Goal: Task Accomplishment & Management: Manage account settings

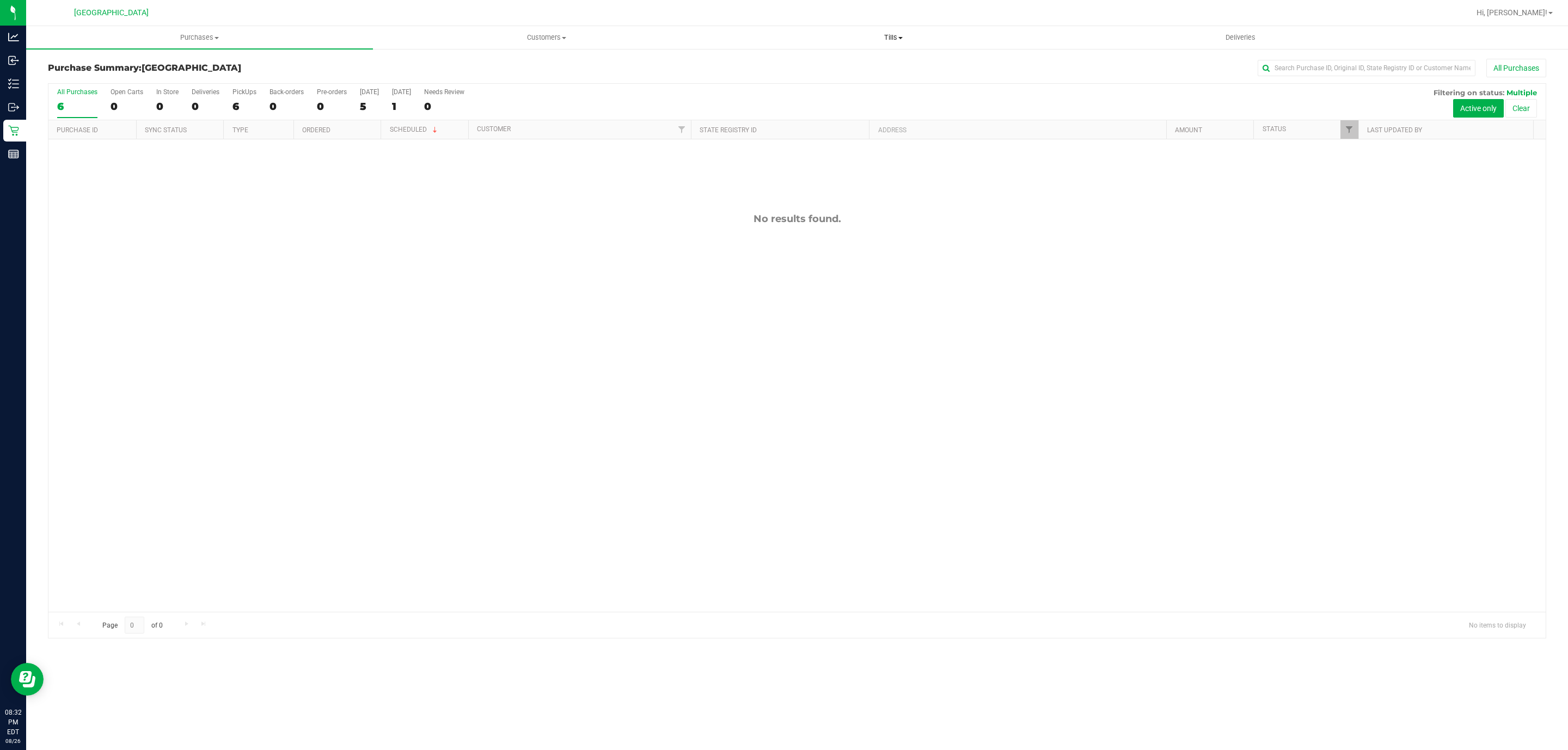
click at [892, 34] on span "Tills" at bounding box center [893, 38] width 346 height 10
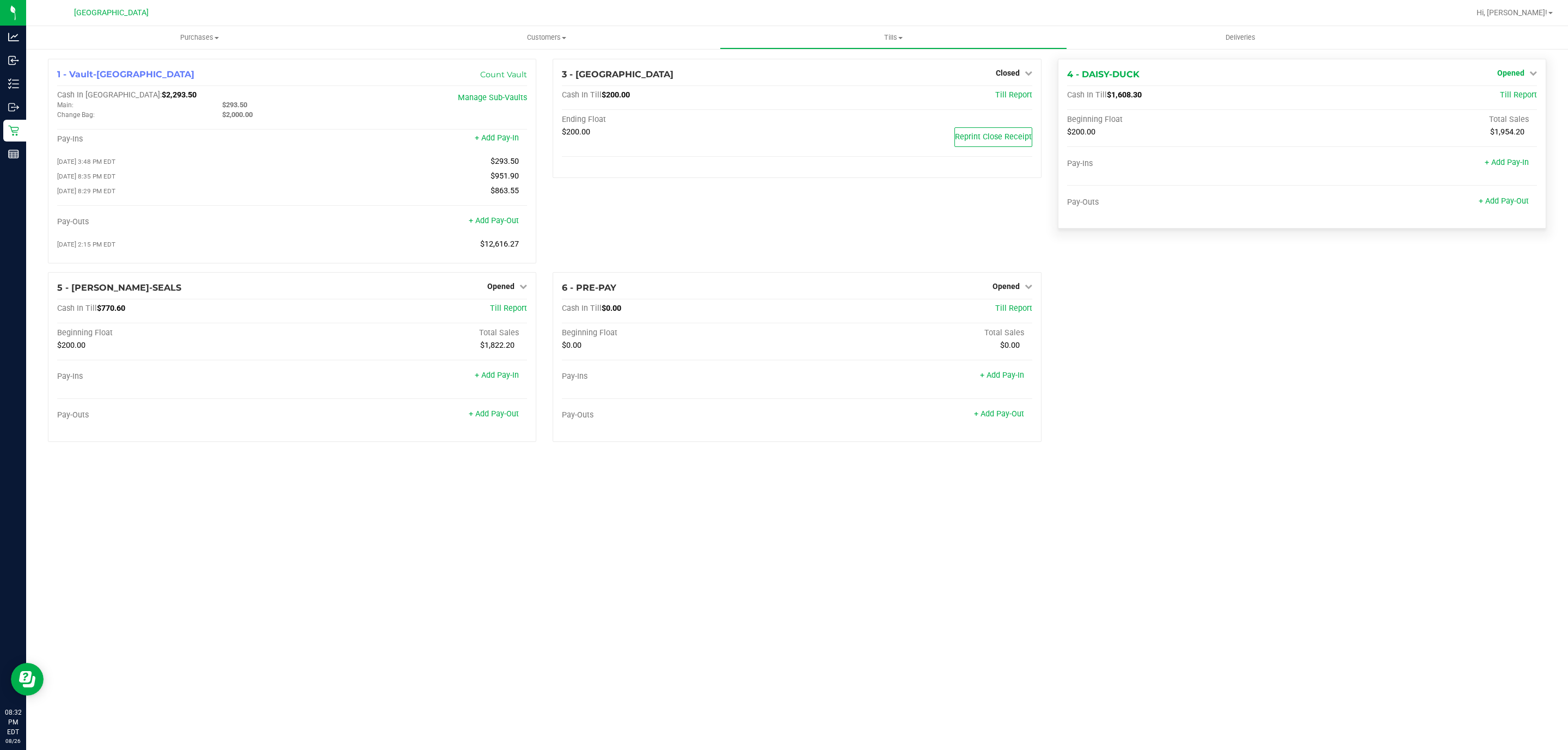
click at [1513, 68] on span "Opened" at bounding box center [1511, 72] width 27 height 8
click at [1514, 86] on div "Close Till" at bounding box center [1512, 95] width 82 height 29
click at [1514, 93] on link "Close Till" at bounding box center [1512, 95] width 29 height 8
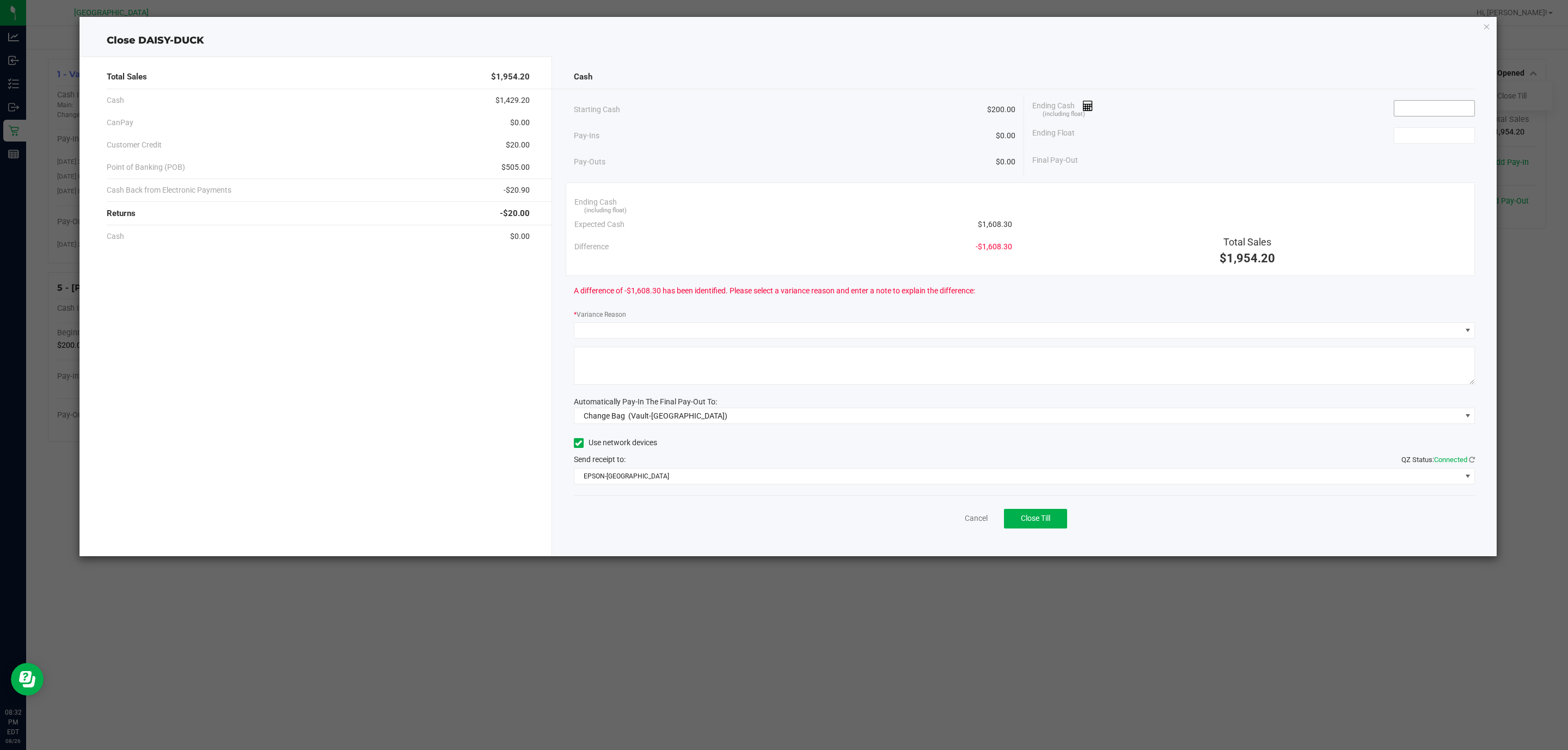
click at [1420, 113] on input at bounding box center [1434, 108] width 80 height 15
click at [1410, 138] on input at bounding box center [1434, 136] width 80 height 15
click at [1412, 109] on input "1408.3" at bounding box center [1434, 108] width 80 height 15
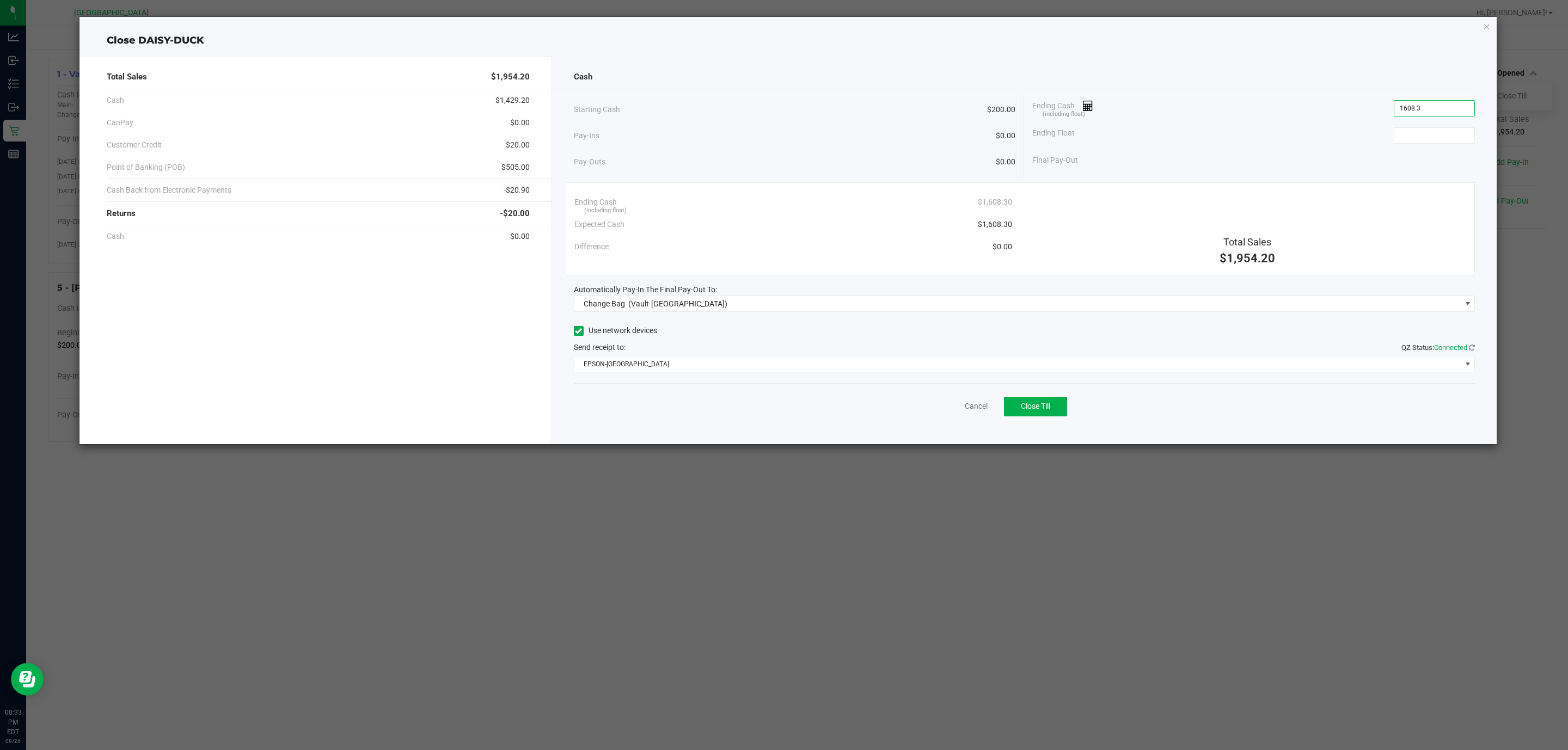
type input "$1,608.30"
type input "$200.00"
click at [691, 312] on div "Change Bag (Vault-Deerfield Beach)" at bounding box center [653, 304] width 149 height 20
click at [696, 303] on span "(Vault-Deerfield Beach)" at bounding box center [678, 304] width 99 height 8
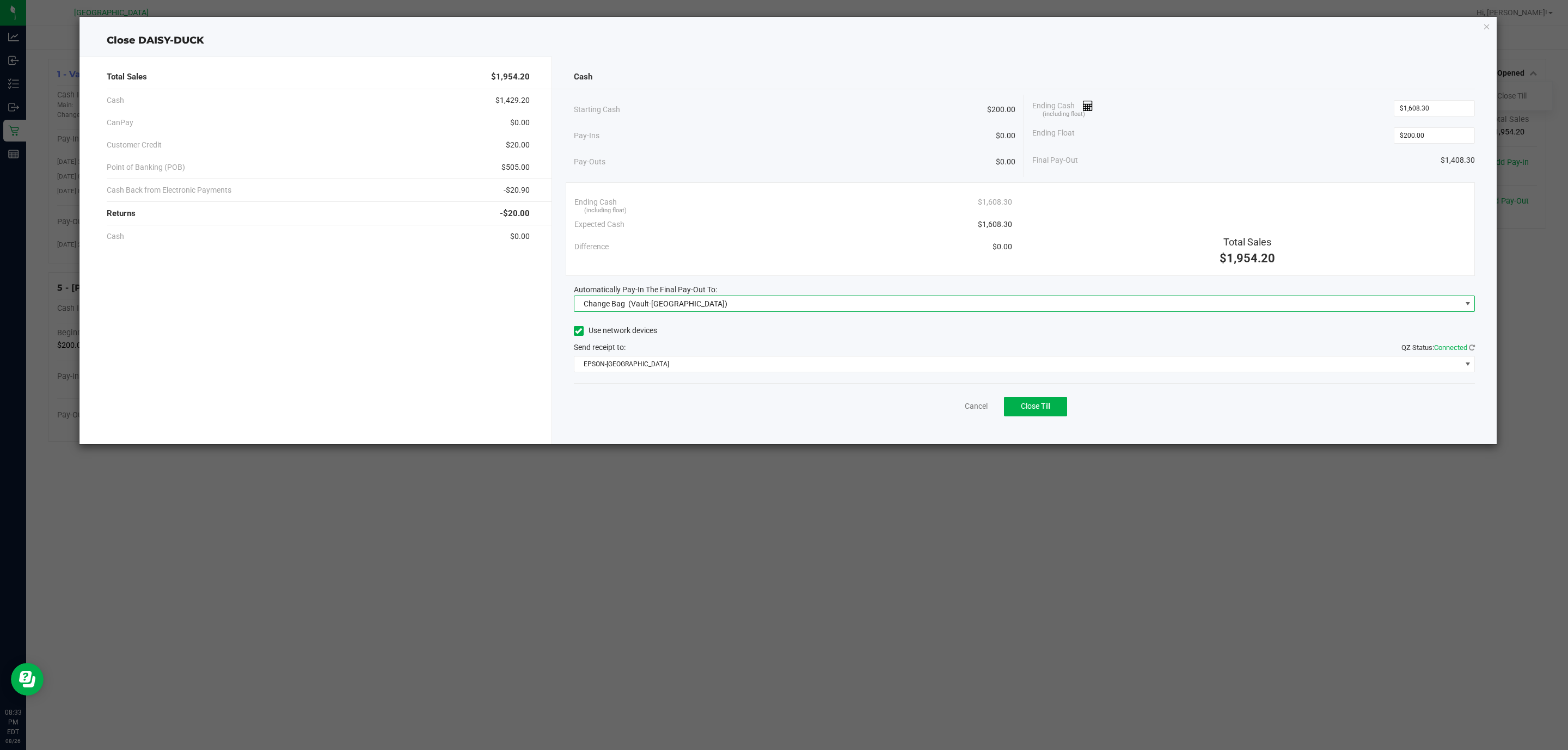
click at [683, 305] on span "(Vault-Deerfield Beach)" at bounding box center [678, 304] width 99 height 8
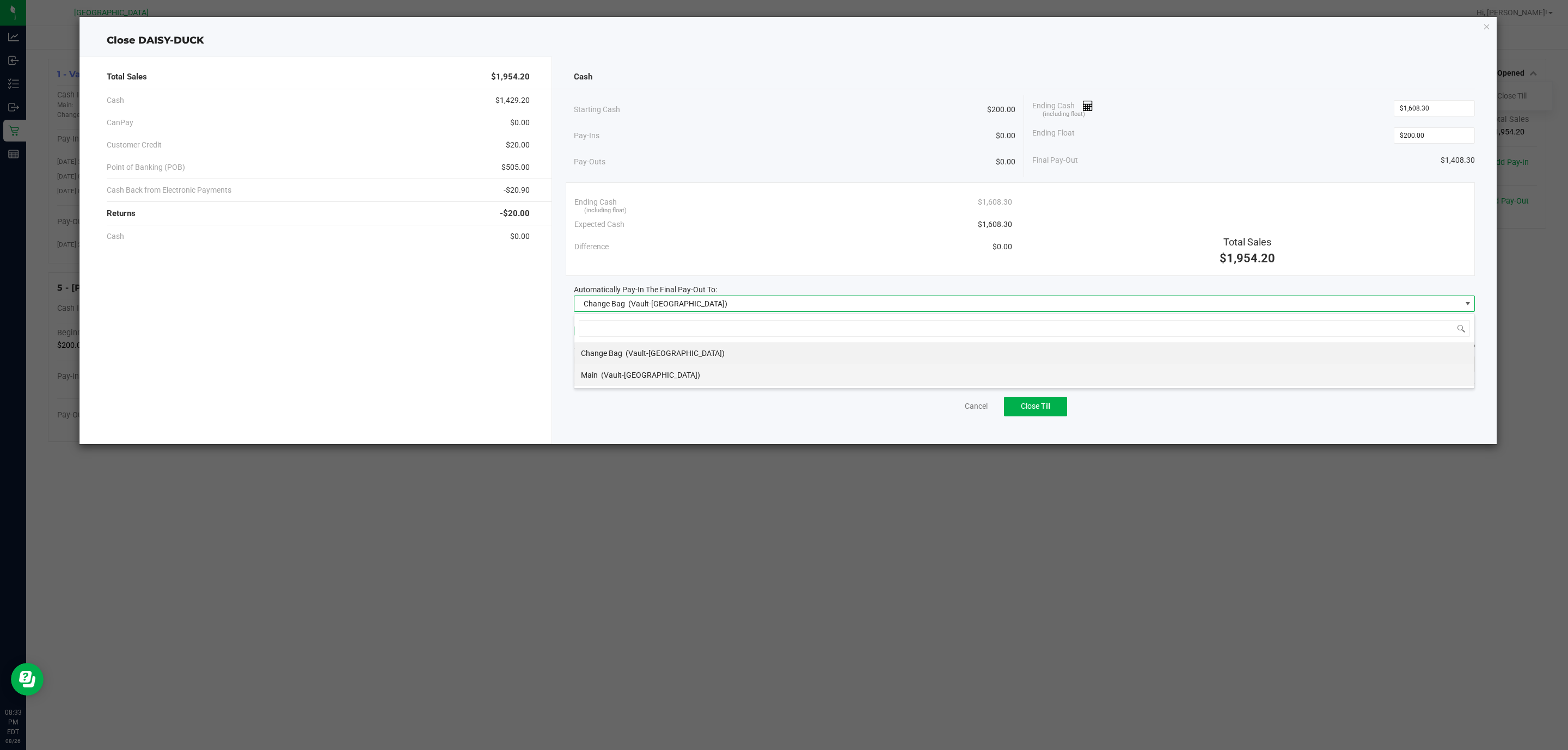
click at [642, 378] on span "(Vault-Deerfield Beach)" at bounding box center [650, 375] width 99 height 8
click at [644, 372] on span "EPSON-CYPRUS" at bounding box center [1024, 364] width 901 height 16
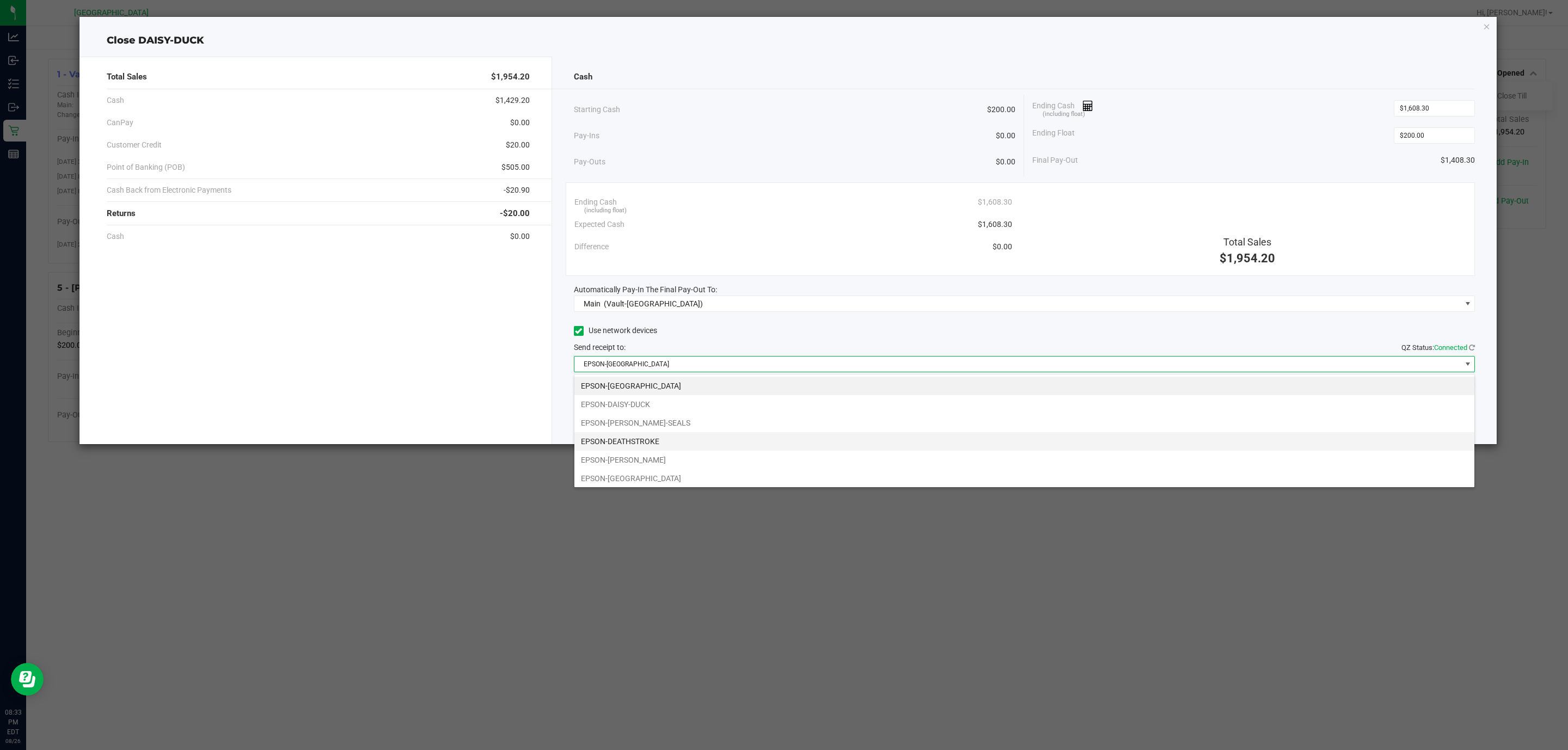
click at [652, 446] on li "EPSON-DEATHSTROKE" at bounding box center [1024, 441] width 900 height 19
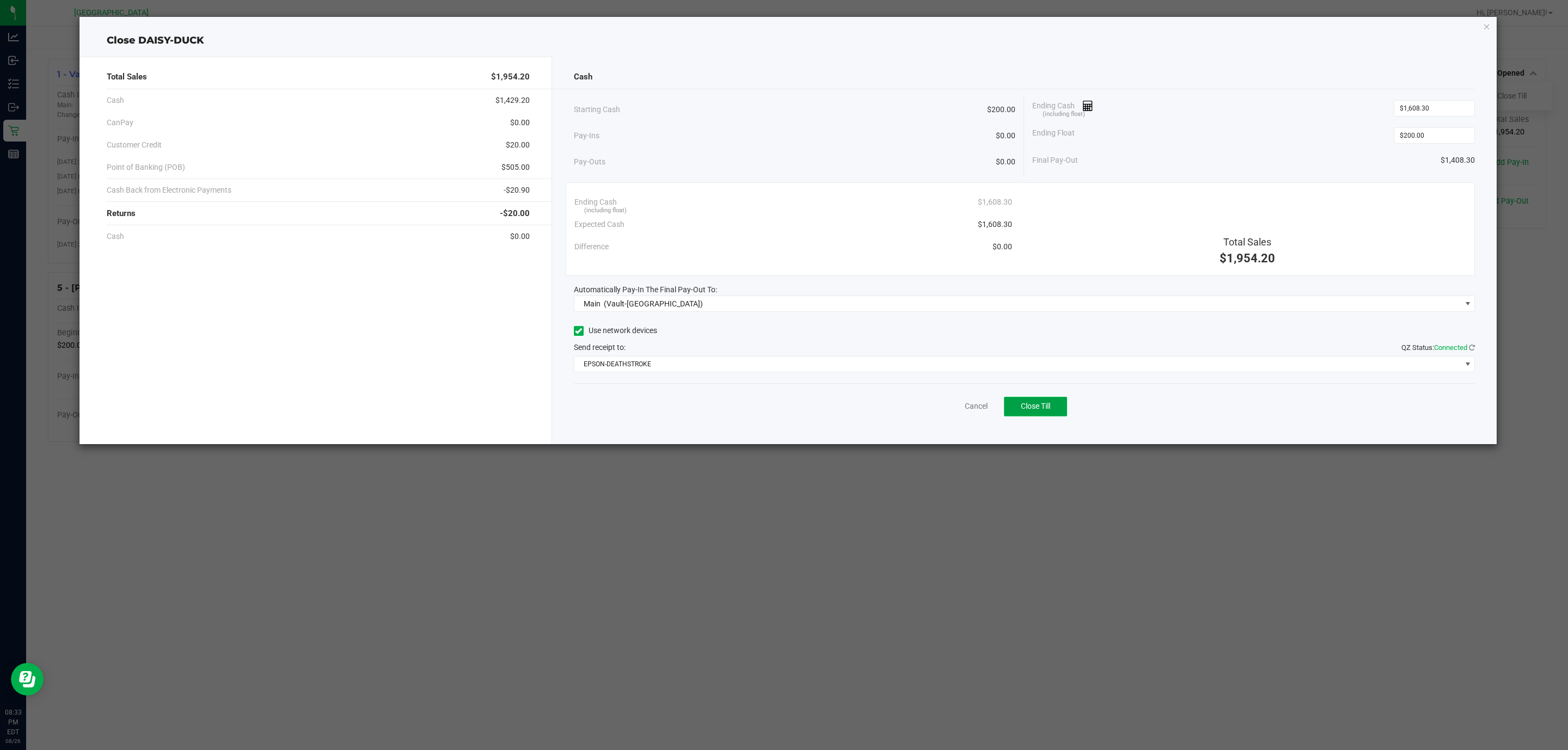
click at [1013, 408] on button "Close Till" at bounding box center [1035, 406] width 63 height 20
click at [952, 408] on link "Dismiss" at bounding box center [952, 406] width 26 height 11
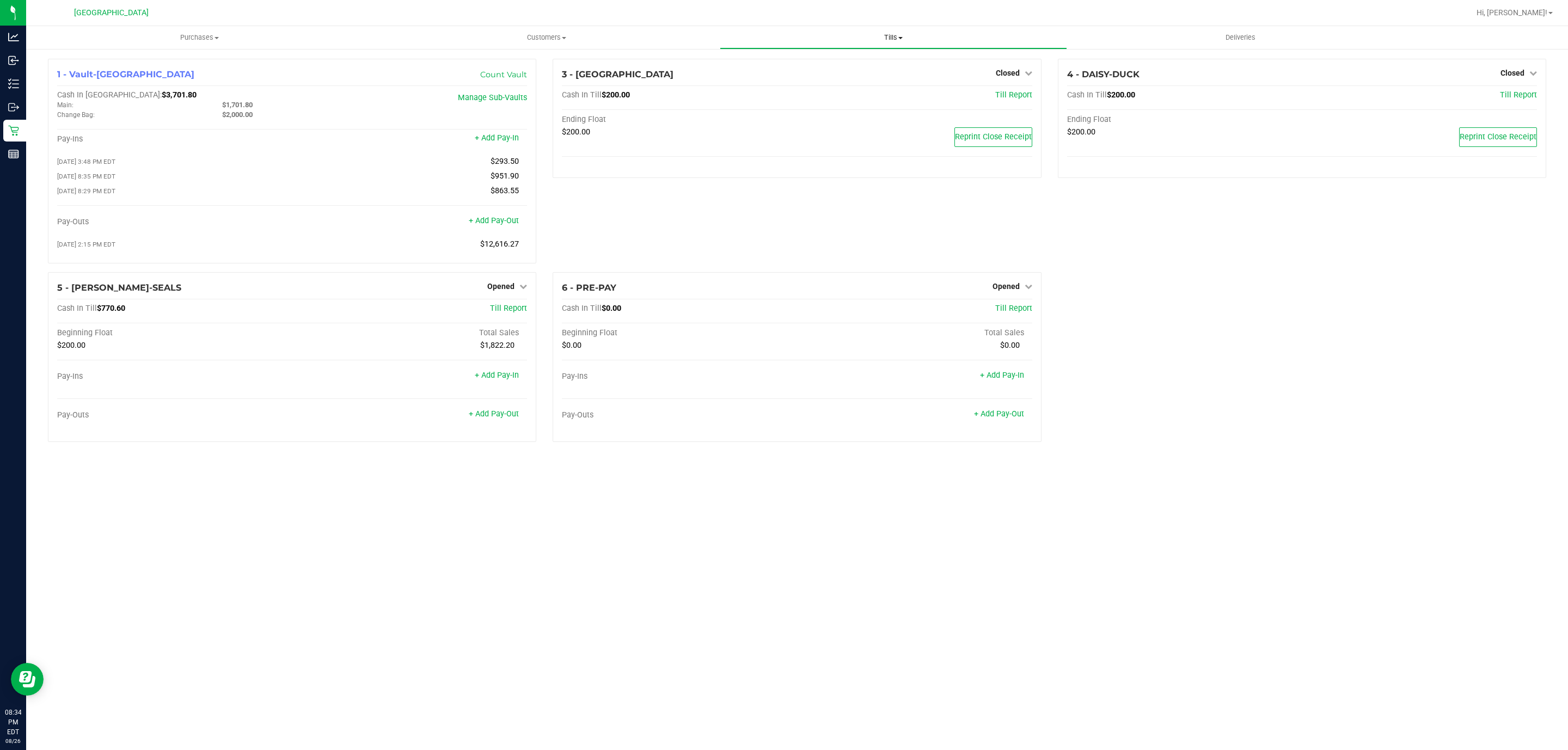
click at [896, 41] on span "Tills" at bounding box center [893, 38] width 346 height 10
click at [819, 79] on span "Reconcile e-payments" at bounding box center [773, 78] width 108 height 9
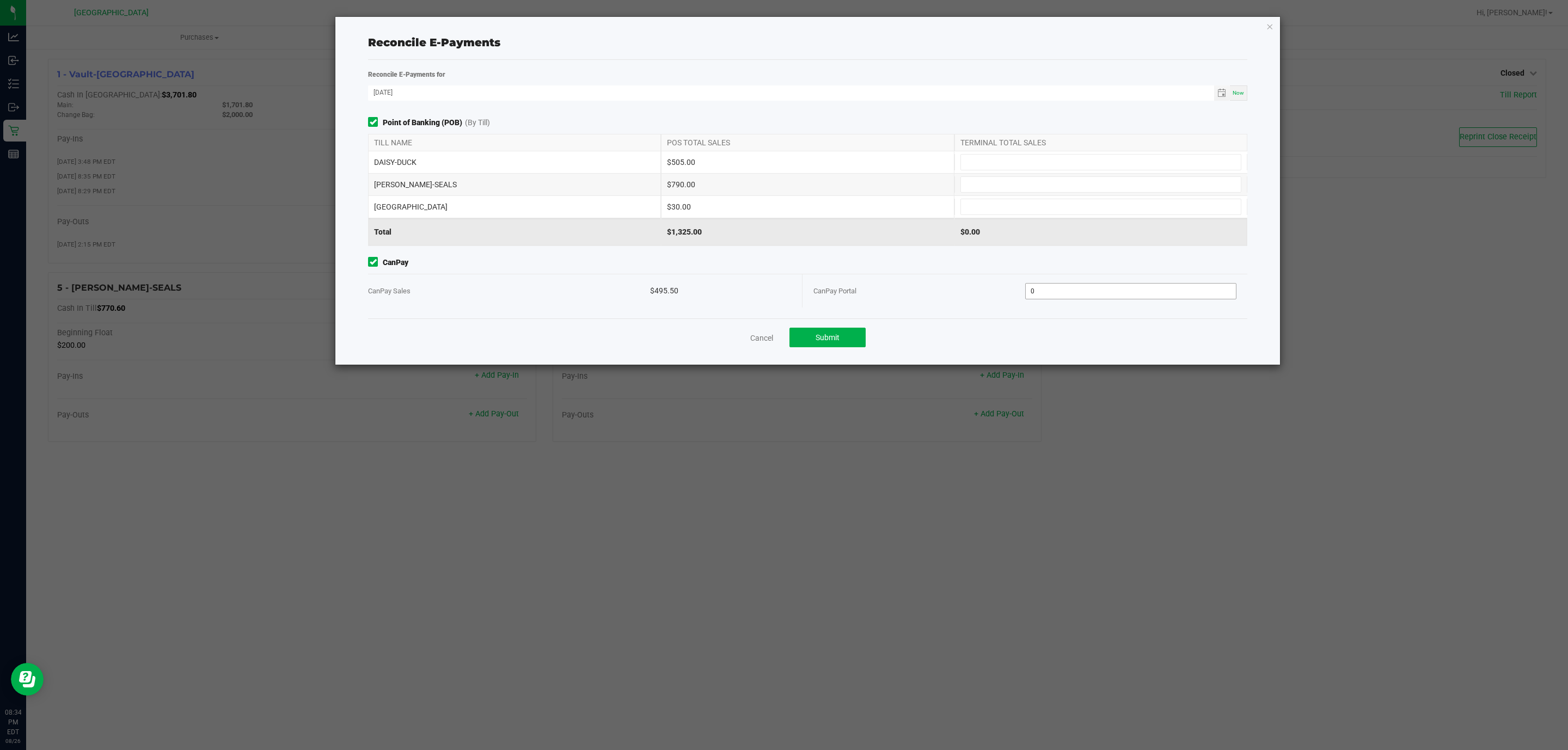
click at [1070, 288] on input "0" at bounding box center [1131, 291] width 211 height 15
type input "$495.50"
click at [990, 142] on div "TERMINAL TOTAL SALES" at bounding box center [1101, 142] width 293 height 16
click at [985, 159] on input at bounding box center [1100, 162] width 280 height 15
click at [990, 178] on input at bounding box center [1100, 185] width 280 height 15
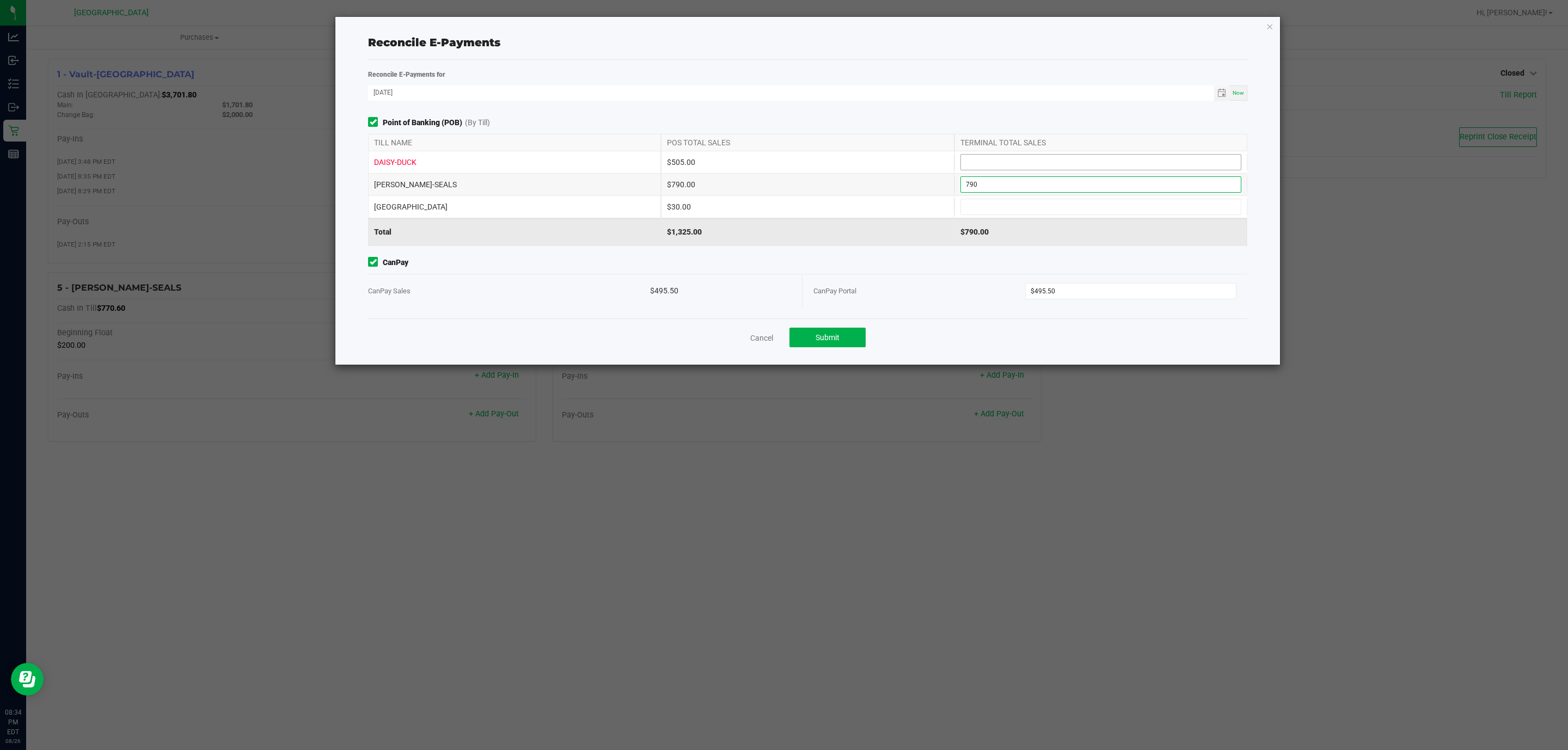
type input "$790.00"
click at [988, 162] on input at bounding box center [1100, 162] width 280 height 15
type input "$505.00"
click at [983, 204] on input at bounding box center [1100, 207] width 280 height 15
type input "$30.00"
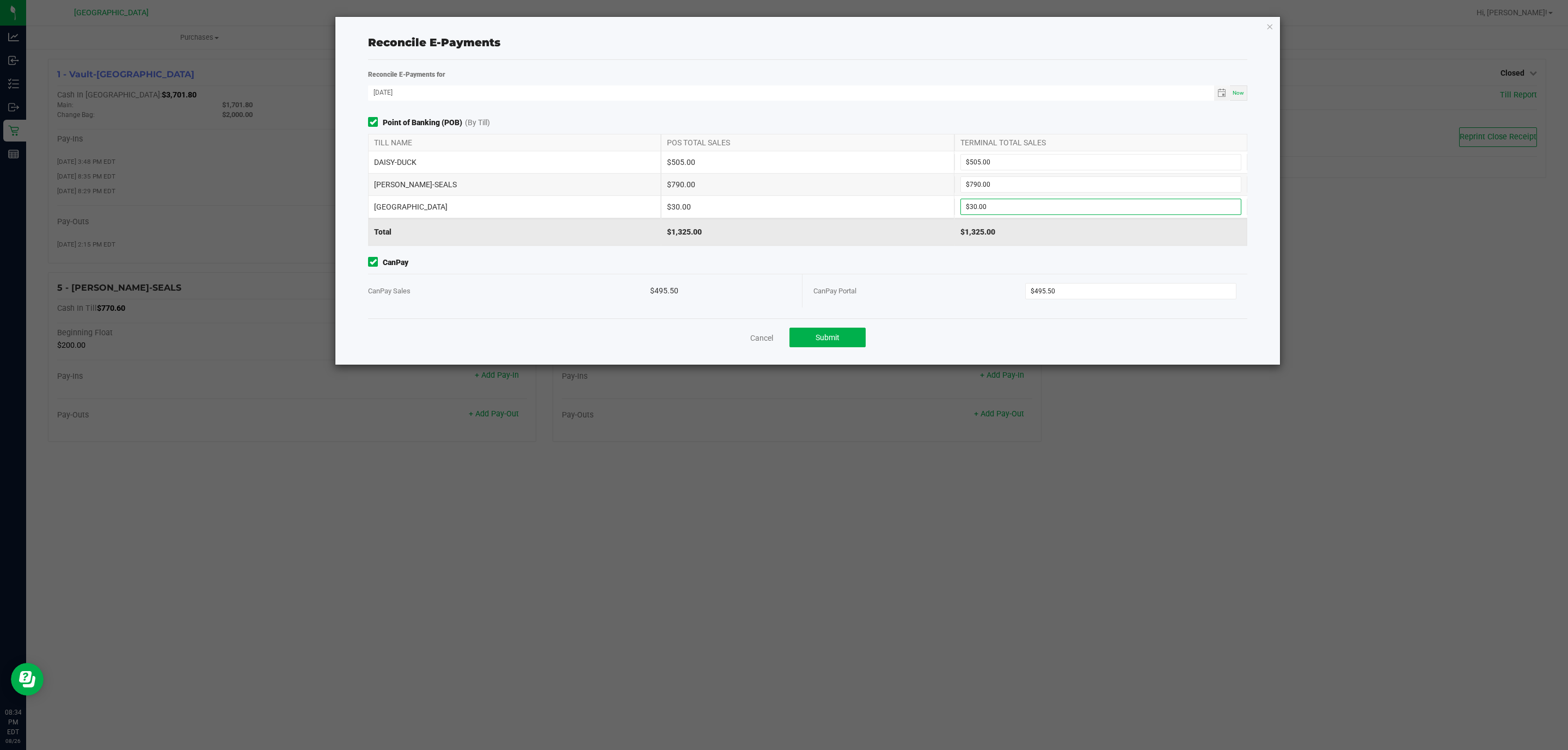
click at [938, 240] on div "$1,325.00" at bounding box center [807, 231] width 293 height 27
click at [851, 328] on div "Cancel Submit" at bounding box center [807, 337] width 879 height 38
click at [848, 332] on button "Submit" at bounding box center [827, 337] width 76 height 20
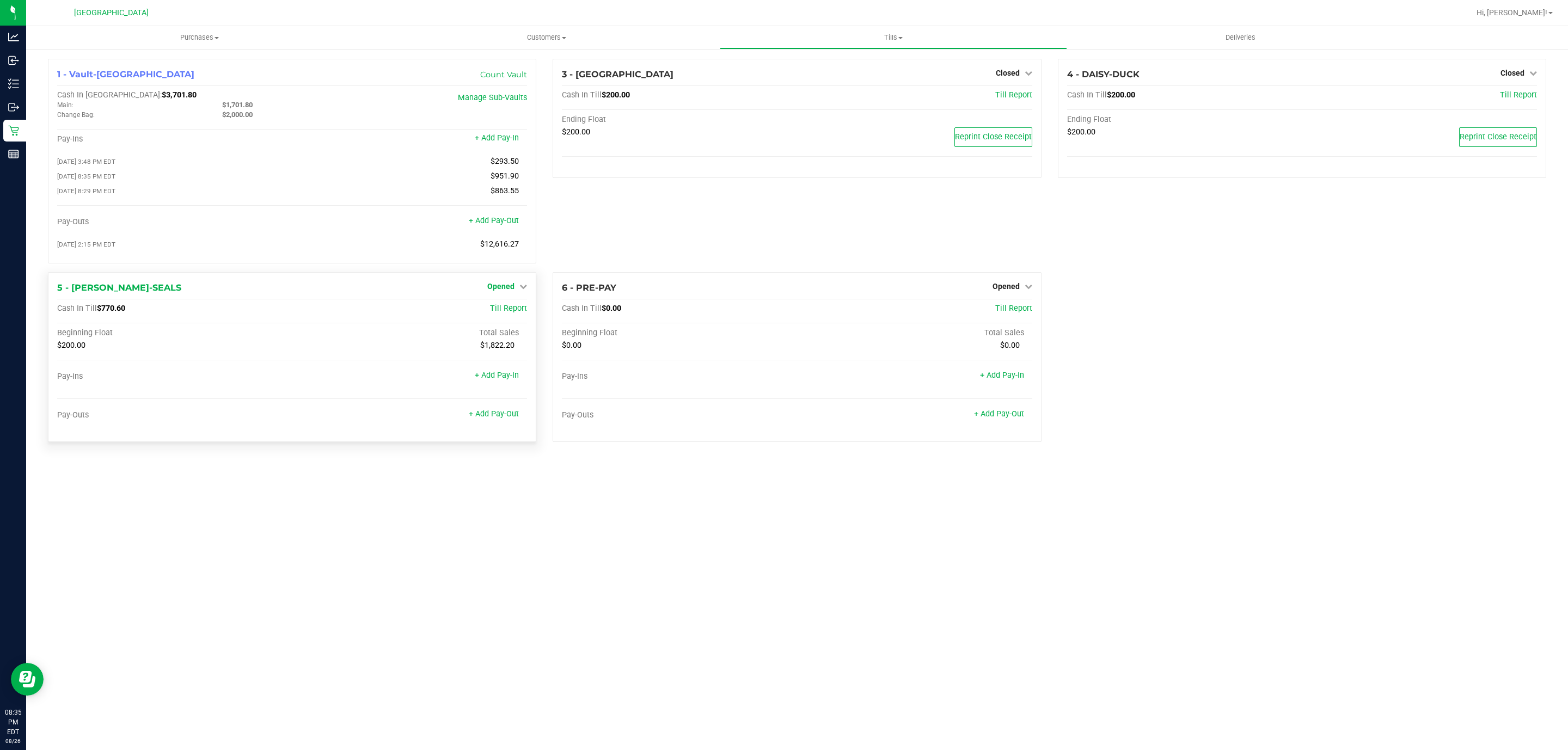
click at [512, 291] on span "Opened" at bounding box center [501, 286] width 27 height 8
click at [511, 313] on link "Close Till" at bounding box center [503, 309] width 29 height 8
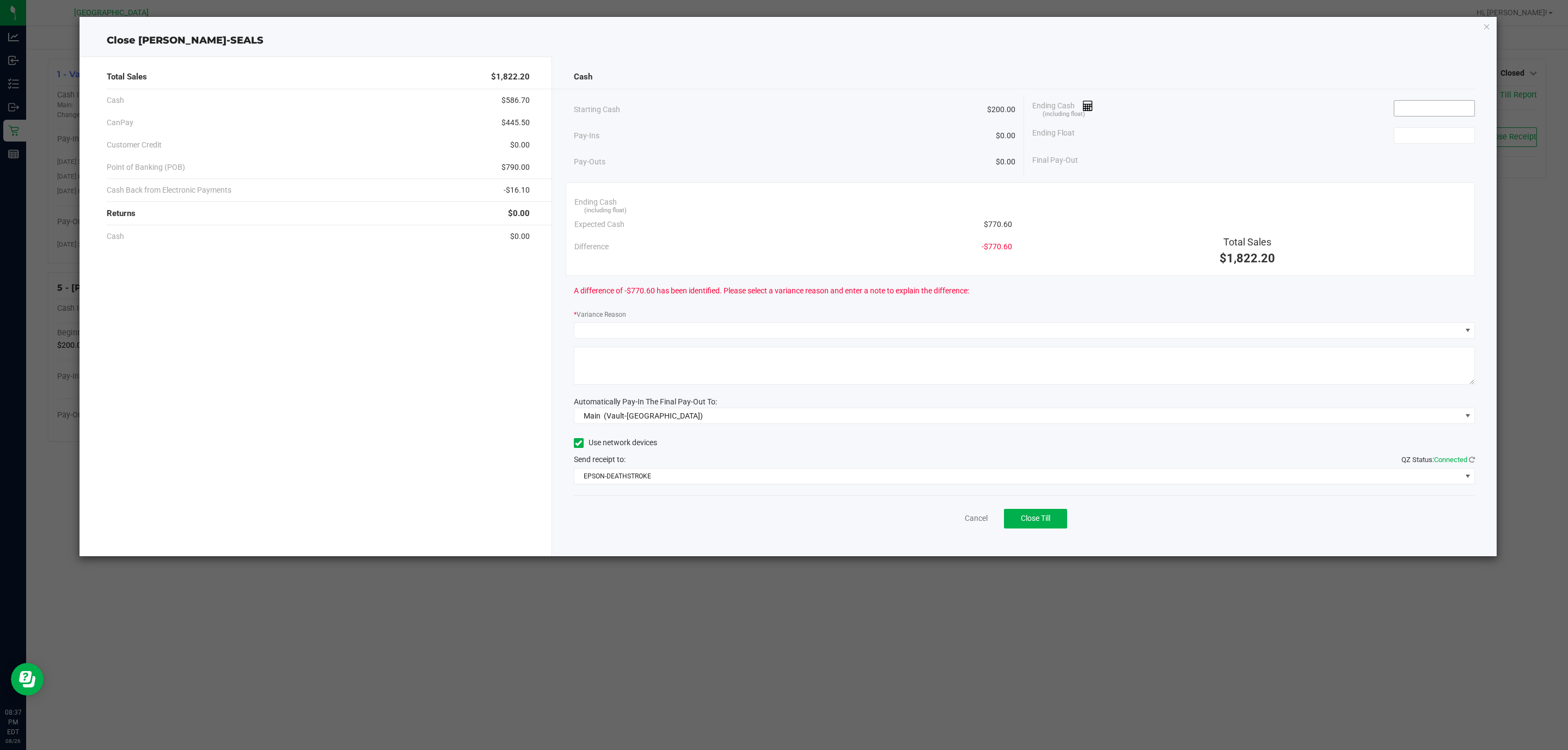
click at [1444, 108] on input at bounding box center [1434, 108] width 80 height 15
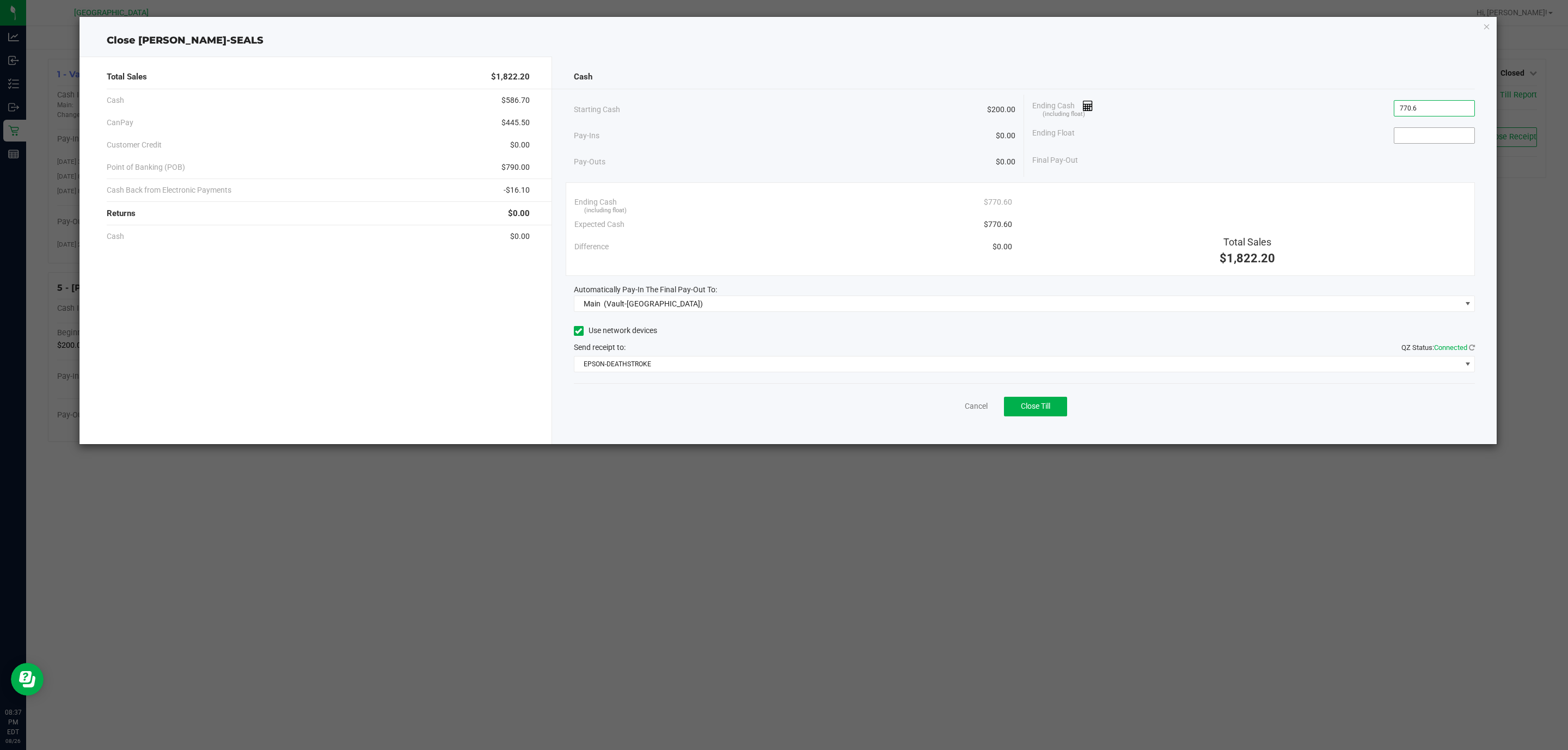
type input "$770.60"
click at [1431, 135] on input at bounding box center [1434, 136] width 80 height 15
type input "$200.00"
click at [1028, 408] on span "Close Till" at bounding box center [1035, 406] width 29 height 8
click at [943, 419] on div "Dismiss Reprint Closing Receipt" at bounding box center [1024, 404] width 901 height 42
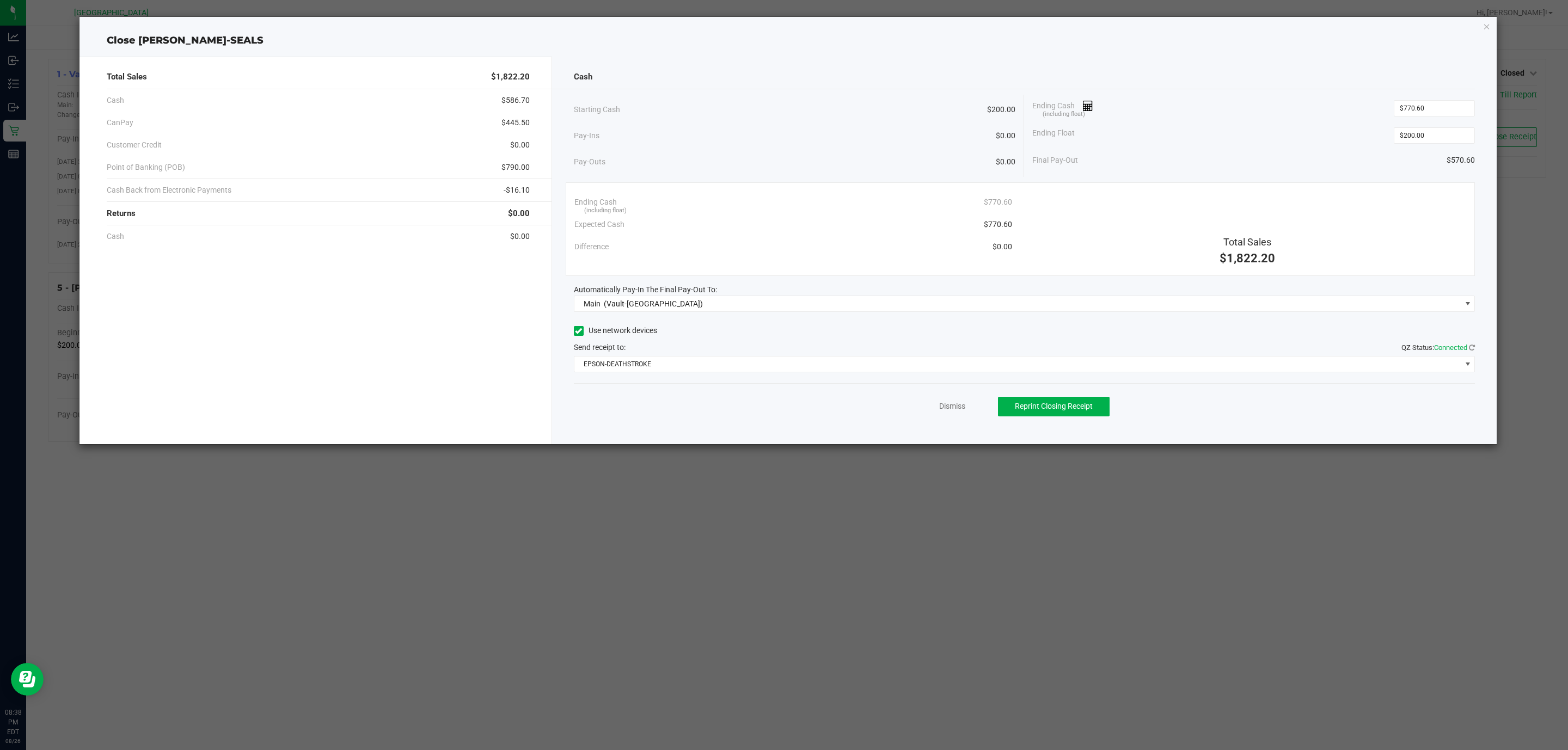
click at [943, 415] on div "Dismiss Reprint Closing Receipt" at bounding box center [1024, 404] width 901 height 42
click at [943, 406] on link "Dismiss" at bounding box center [952, 406] width 26 height 11
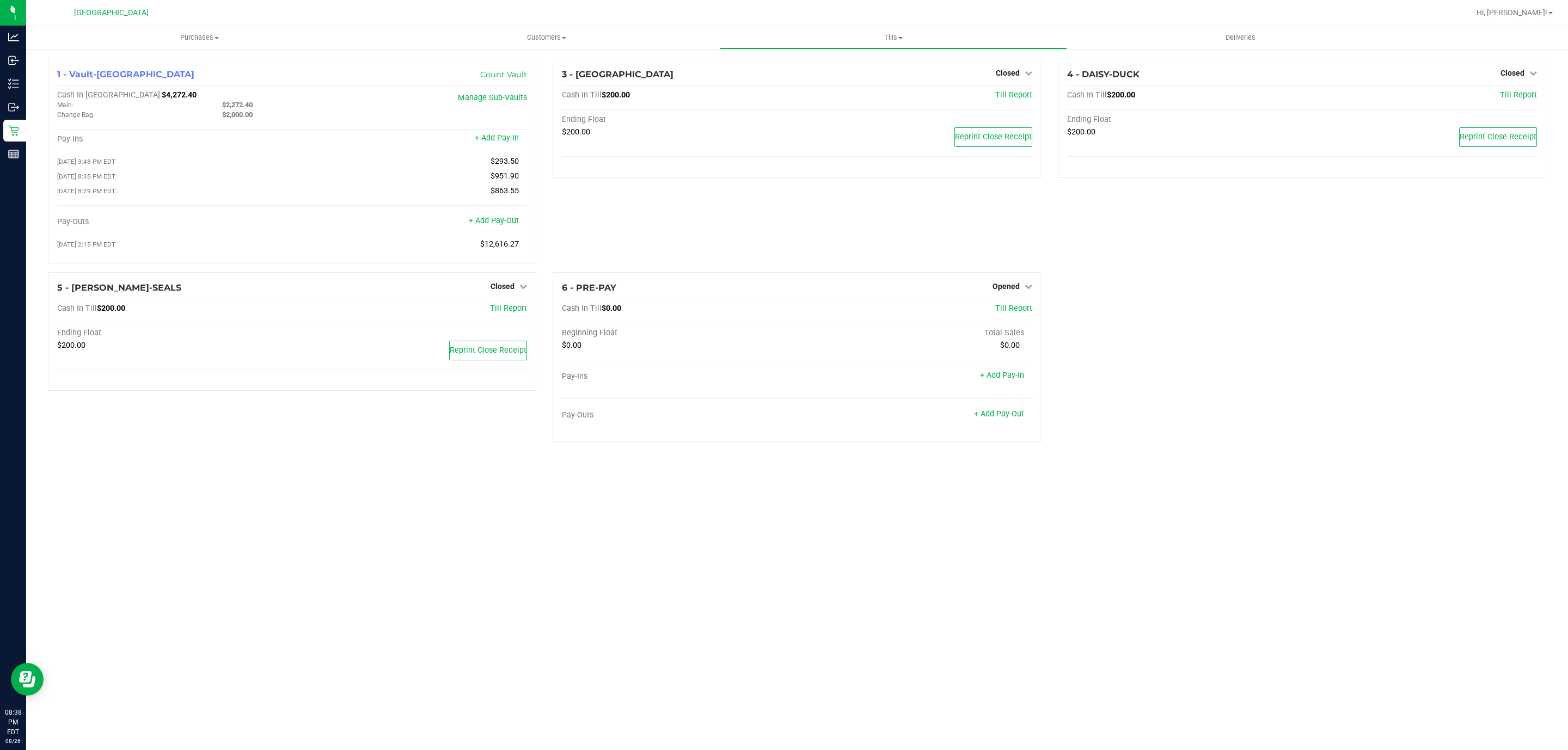
click at [471, 491] on div "Purchases Summary of purchases Fulfillment All purchases Customers All customer…" at bounding box center [797, 388] width 1542 height 724
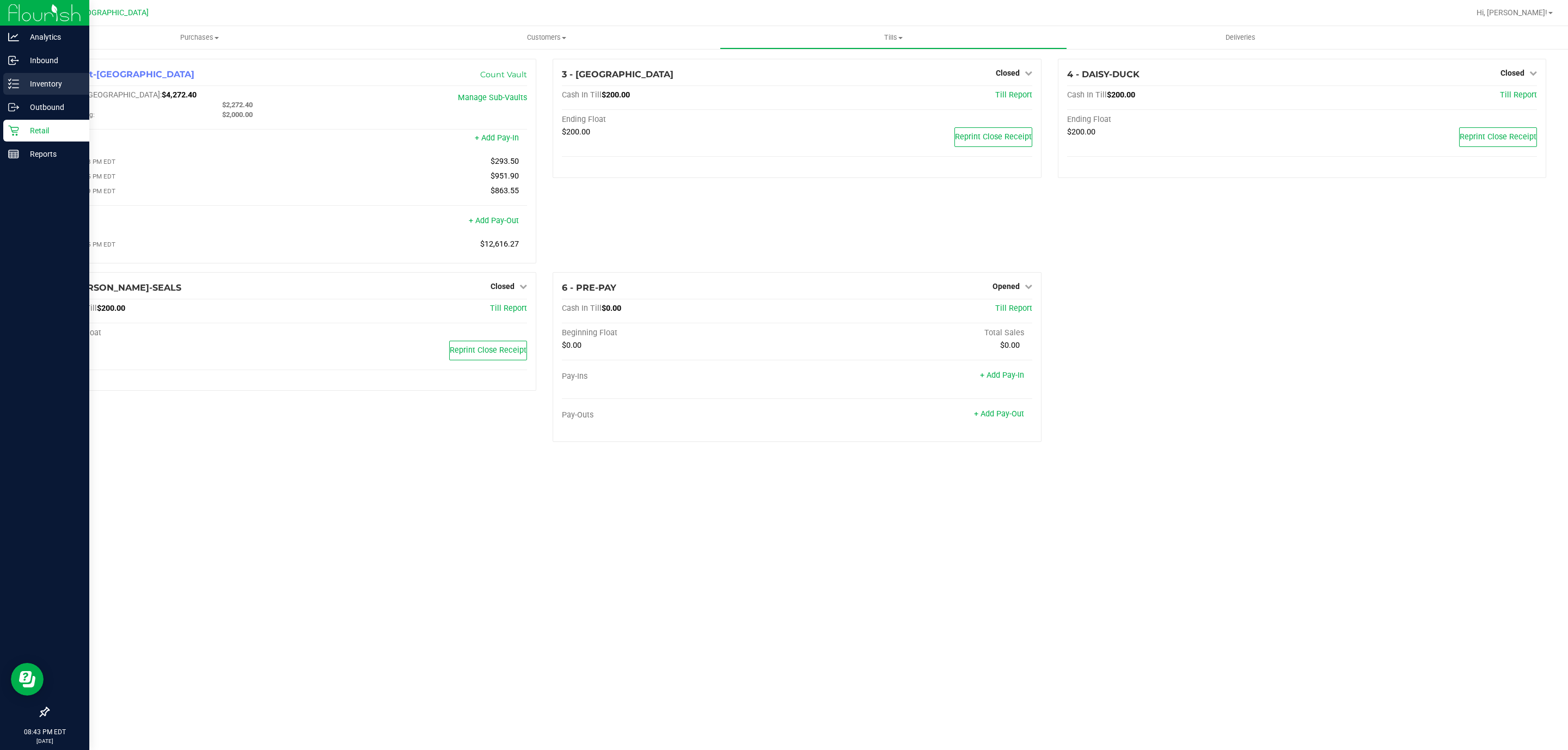
click at [20, 85] on p "Inventory" at bounding box center [52, 84] width 66 height 13
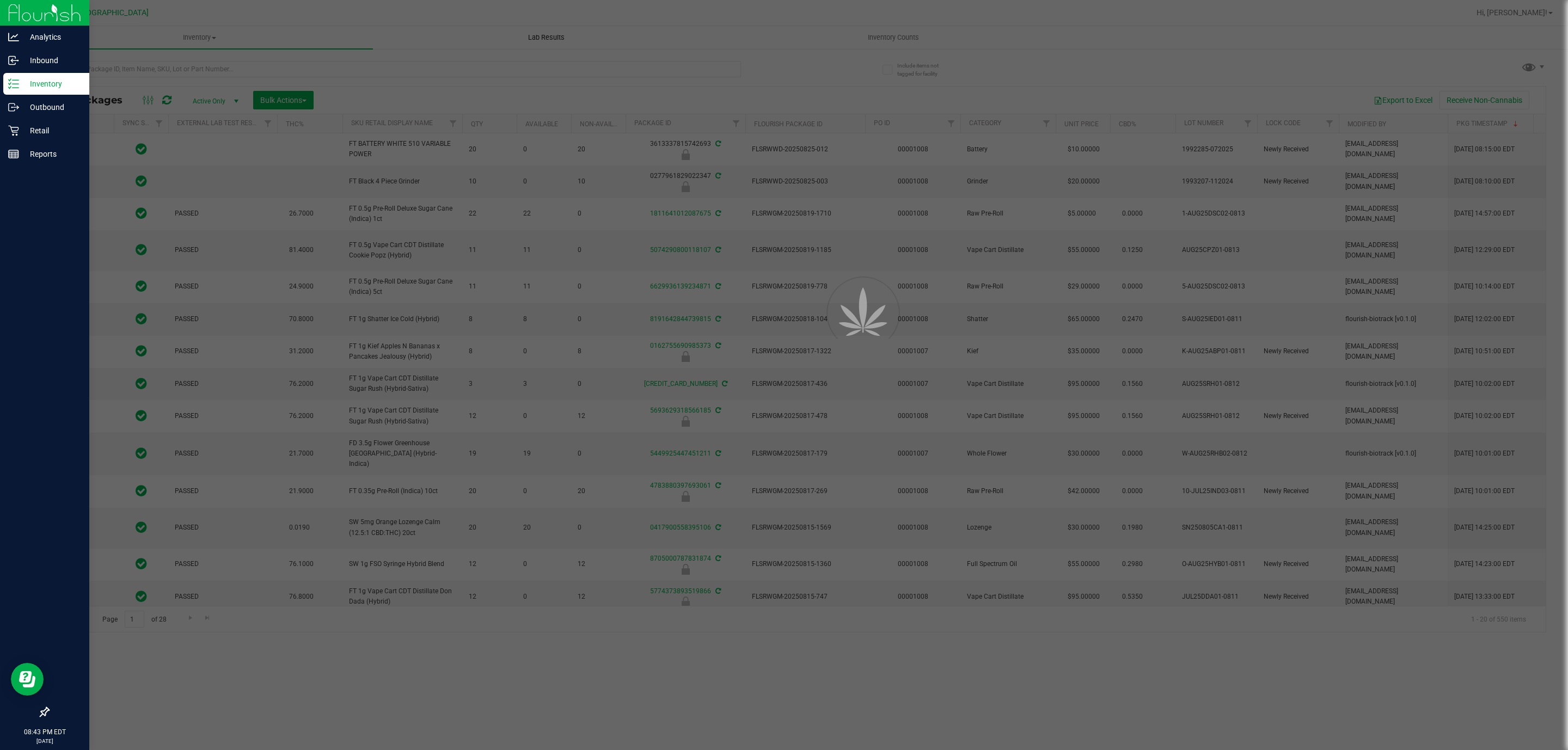
click at [899, 49] on div at bounding box center [784, 375] width 1568 height 750
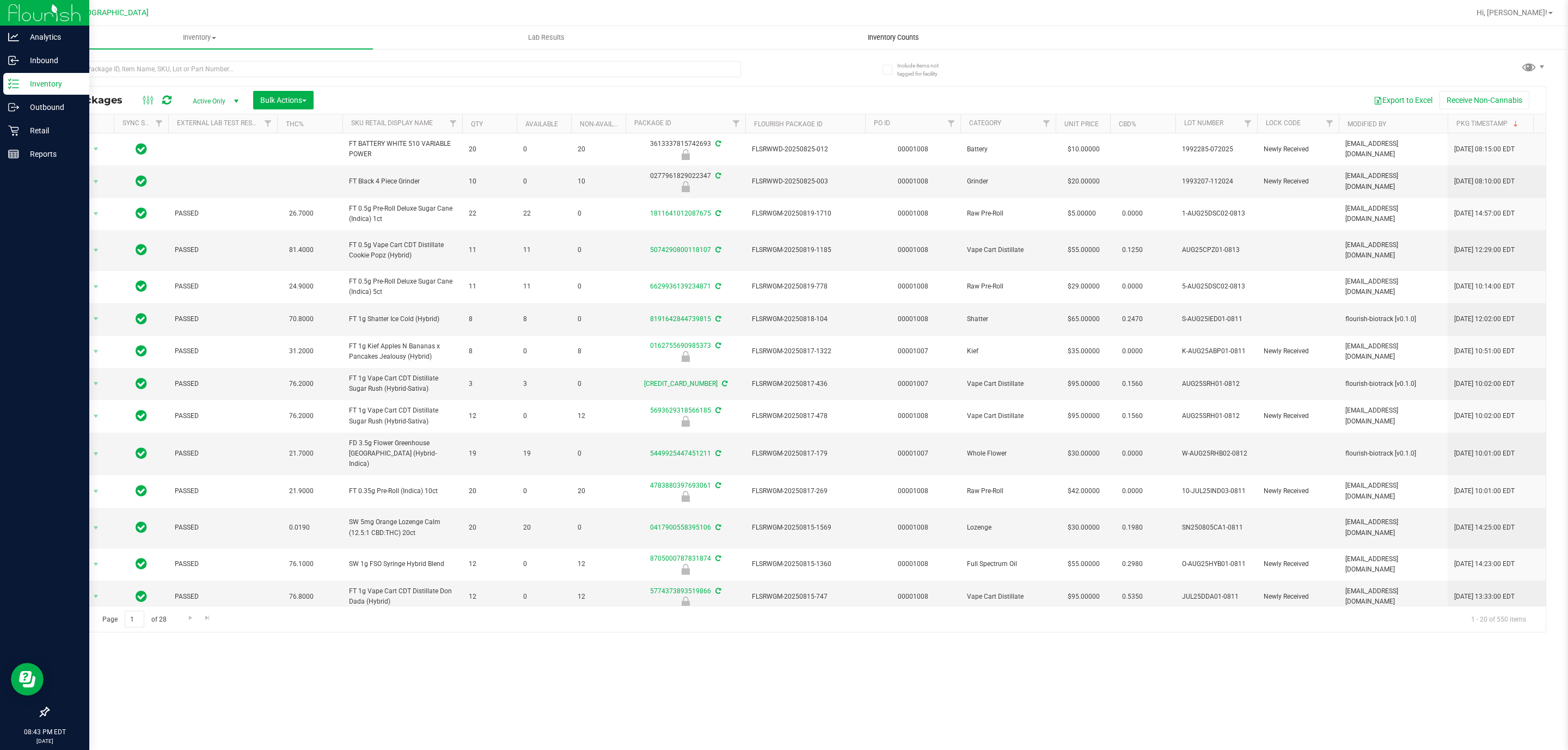
click at [899, 39] on span "Inventory Counts" at bounding box center [894, 38] width 81 height 10
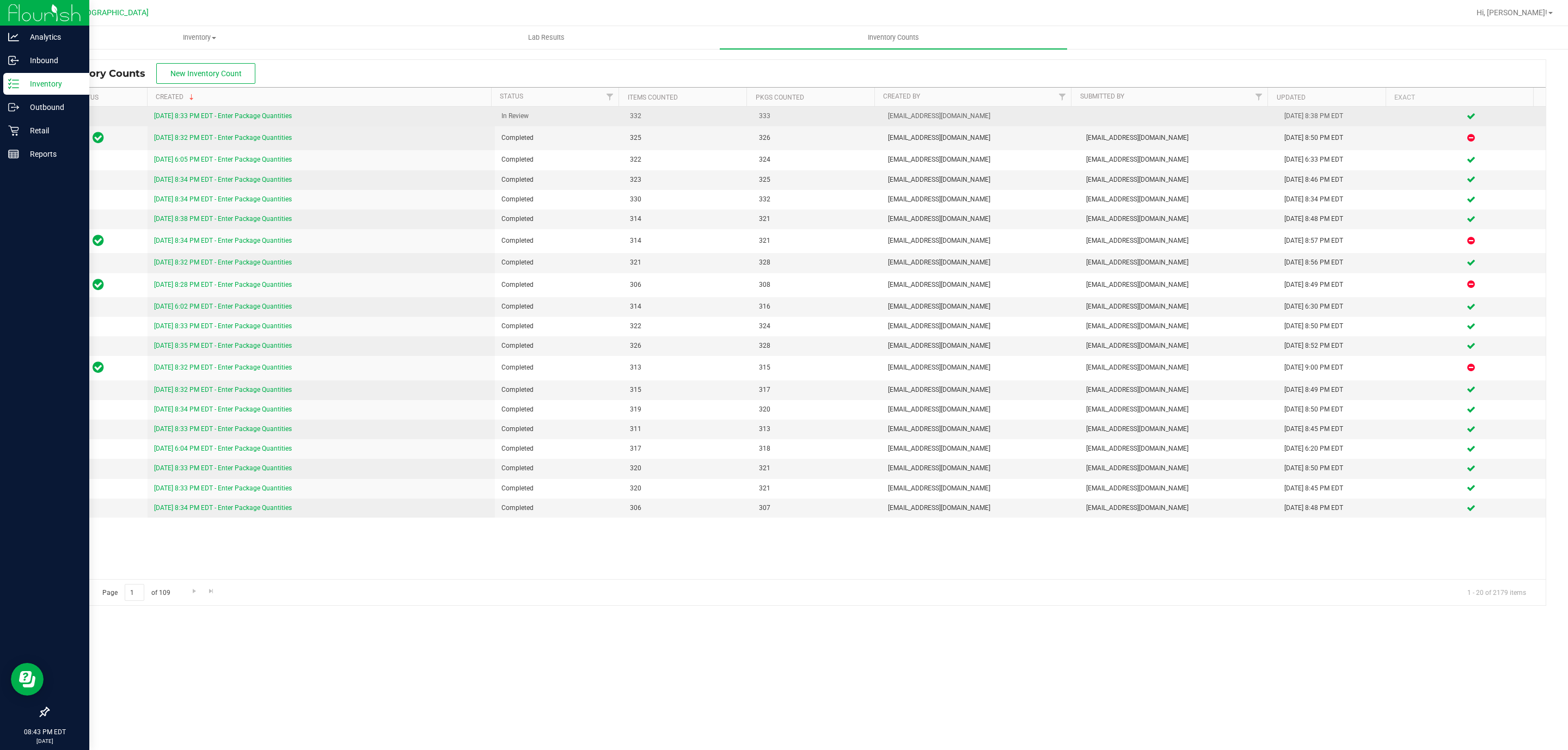
click at [208, 120] on link "8/26/25 8:33 PM EDT - Enter Package Quantities" at bounding box center [223, 116] width 138 height 8
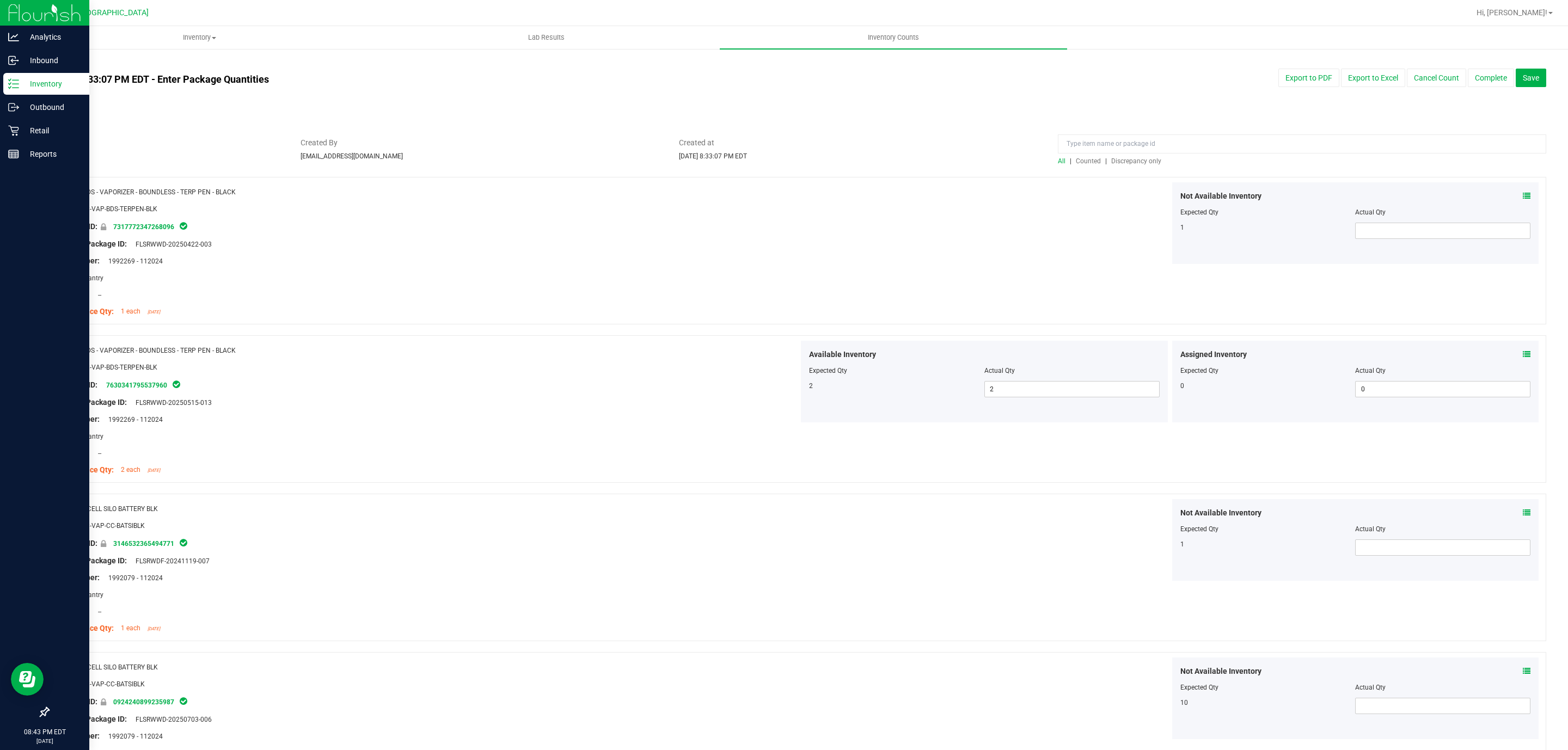
click at [1115, 160] on span "Discrepancy only" at bounding box center [1136, 161] width 50 height 8
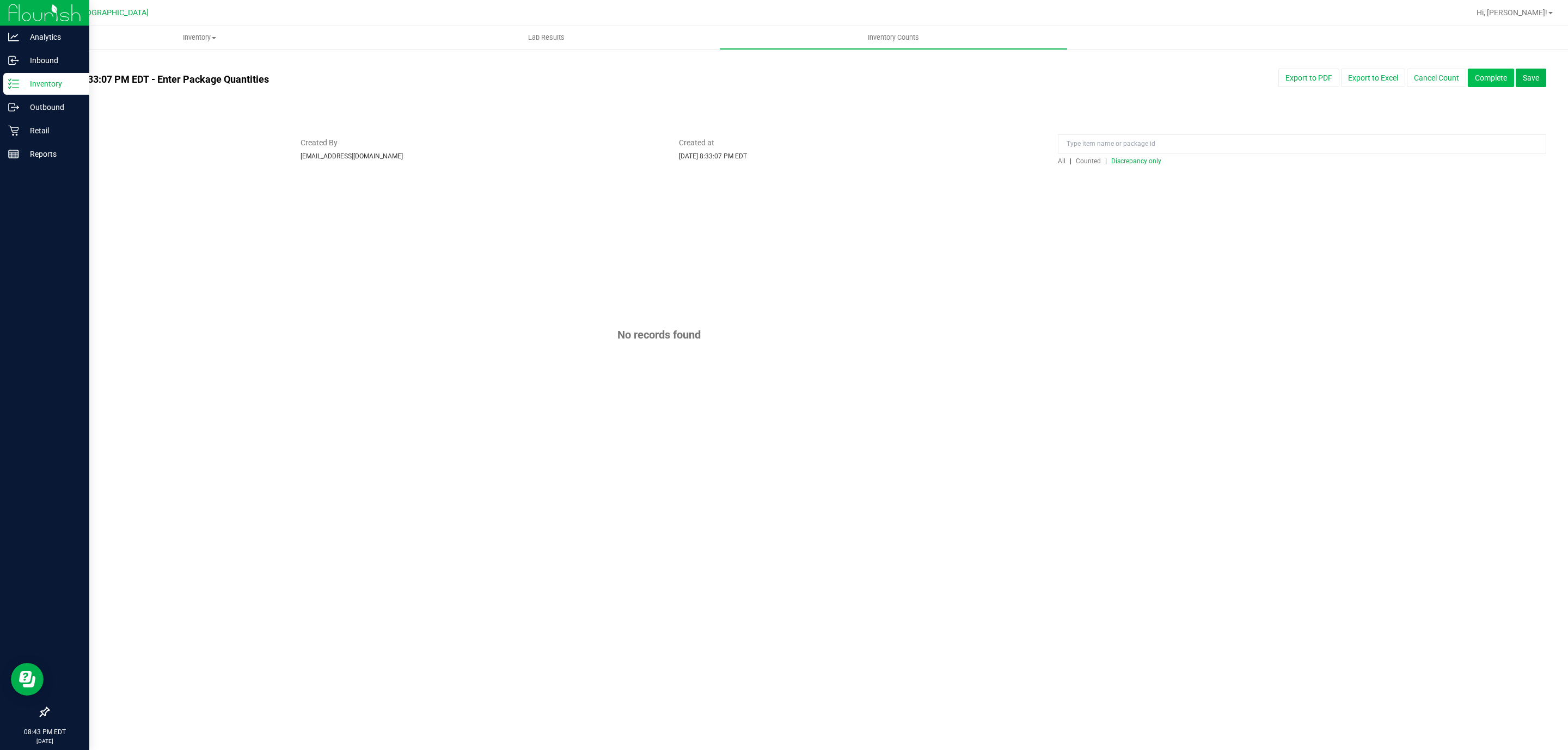
click at [1472, 81] on button "Complete" at bounding box center [1491, 77] width 46 height 19
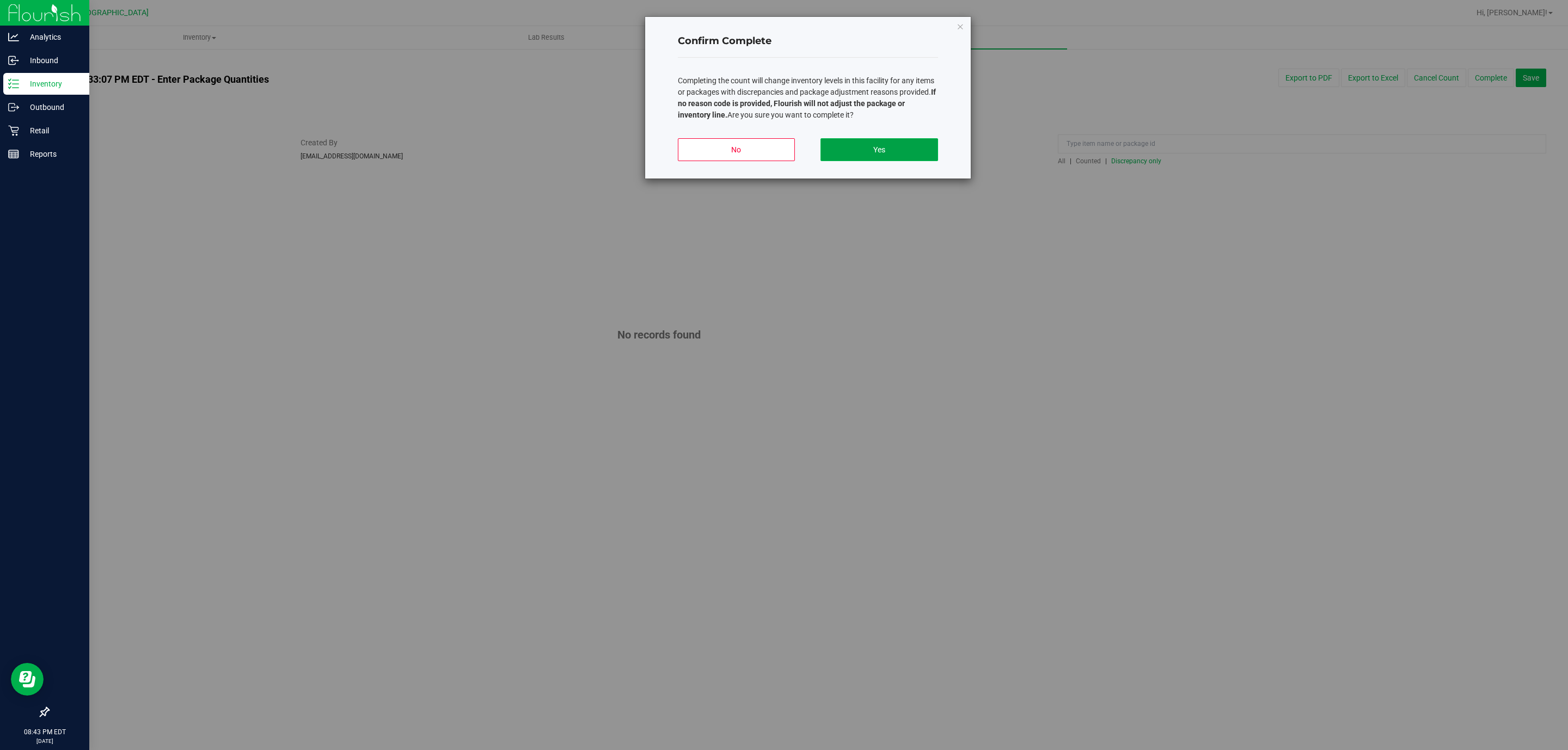
click at [867, 158] on button "Yes" at bounding box center [879, 149] width 117 height 23
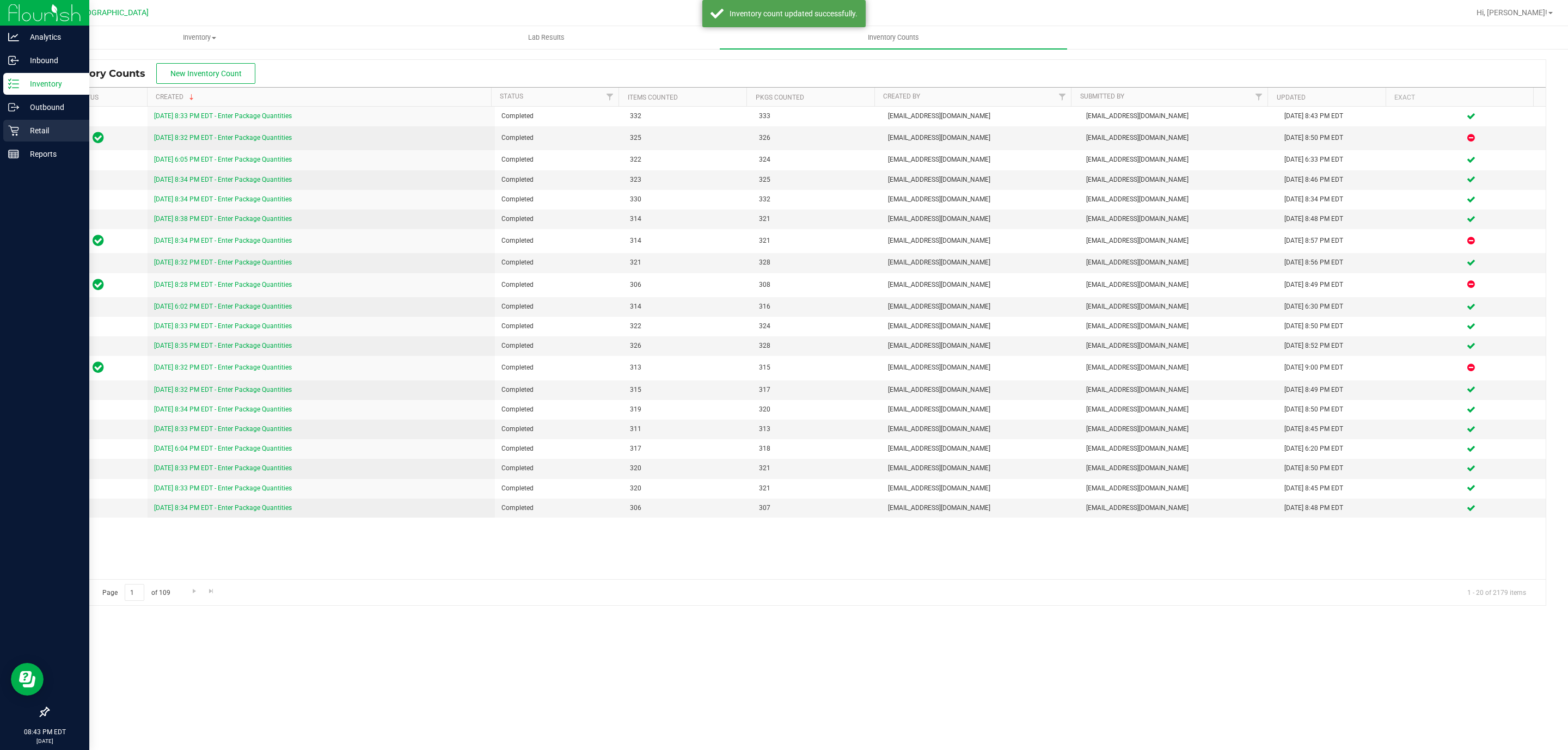
click at [18, 130] on icon at bounding box center [14, 131] width 11 height 11
